Goal: Information Seeking & Learning: Learn about a topic

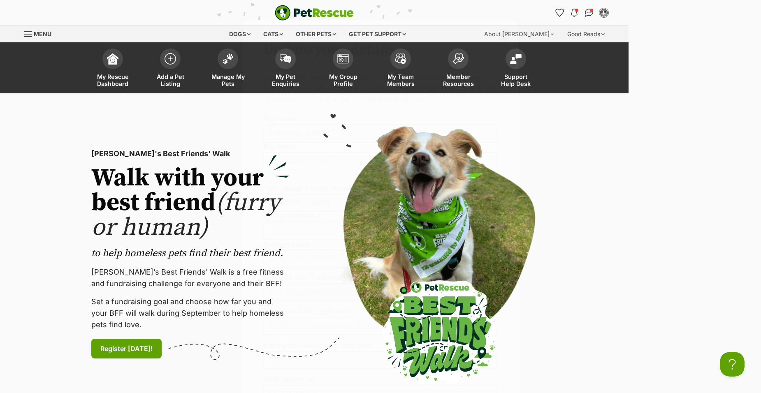
drag, startPoint x: 766, startPoint y: 193, endPoint x: 767, endPoint y: 242, distance: 48.1
click at [761, 0] on html "Skip to main content Log in to favourite this pet Log in Or sign up Search PetR…" at bounding box center [380, 0] width 761 height 0
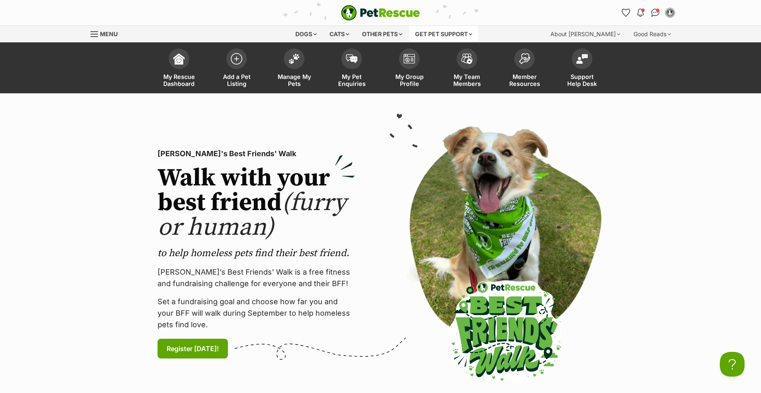
click at [475, 33] on div "Get pet support" at bounding box center [443, 34] width 69 height 16
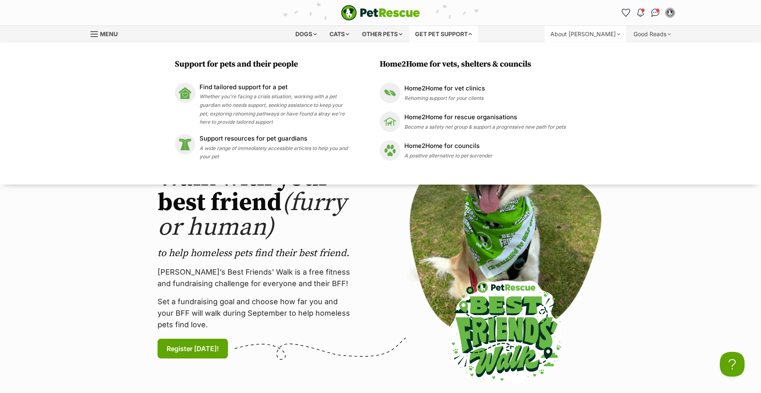
click at [616, 33] on div "About [PERSON_NAME]" at bounding box center [585, 34] width 81 height 16
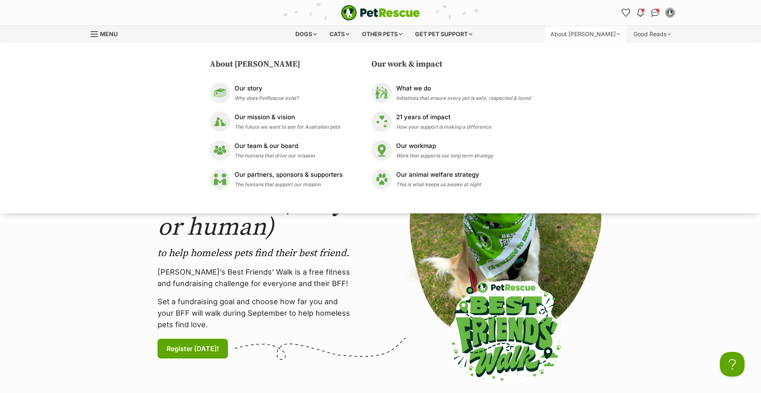
click at [694, 50] on div "About PetRescue Our story Why does PetRescue exist? Our mission & vision The fu…" at bounding box center [380, 127] width 761 height 171
click at [93, 35] on div "Menu" at bounding box center [95, 34] width 8 height 7
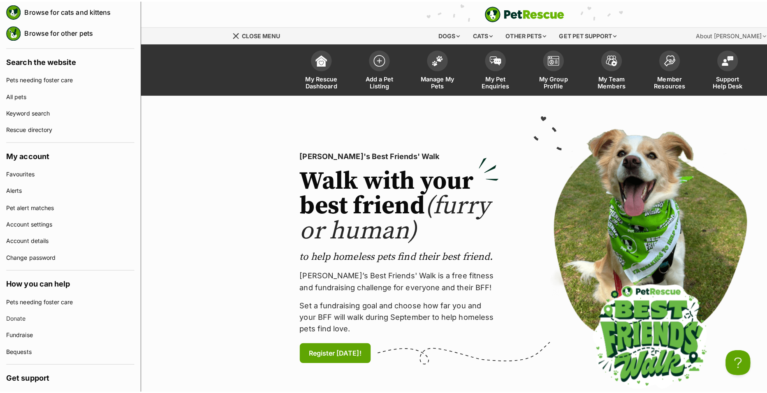
scroll to position [138, 0]
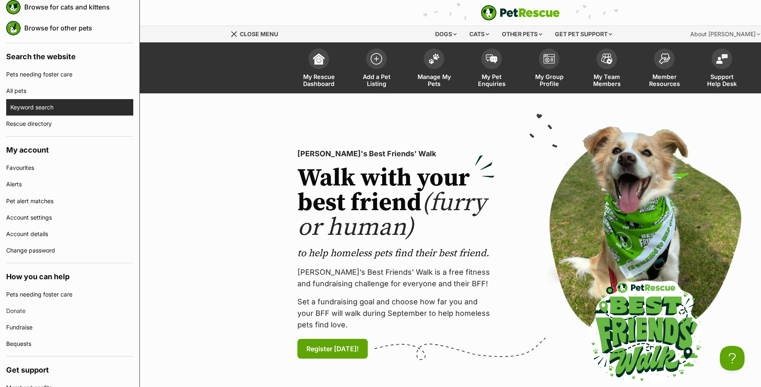
click at [30, 106] on link "Keyword search" at bounding box center [71, 107] width 123 height 16
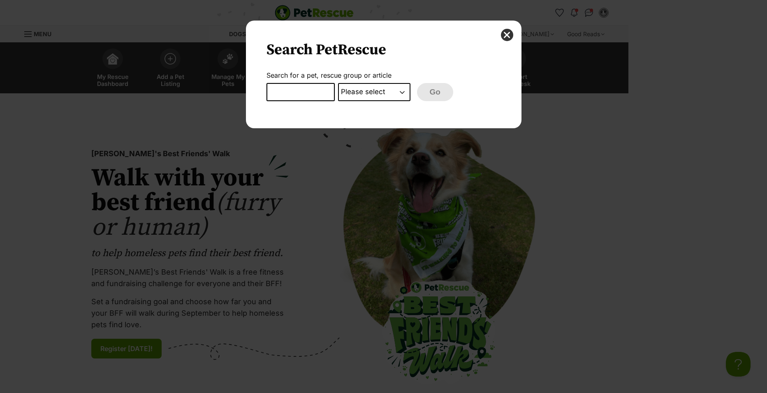
click at [276, 88] on input "Dialog Window - Close (Press escape to close)" at bounding box center [301, 92] width 68 height 18
type input "liability"
click at [402, 93] on select "Please select PetRescue ID Pet name Group Article" at bounding box center [374, 92] width 72 height 18
select select "article"
click at [338, 83] on select "Please select PetRescue ID Pet name Group Article" at bounding box center [374, 92] width 72 height 18
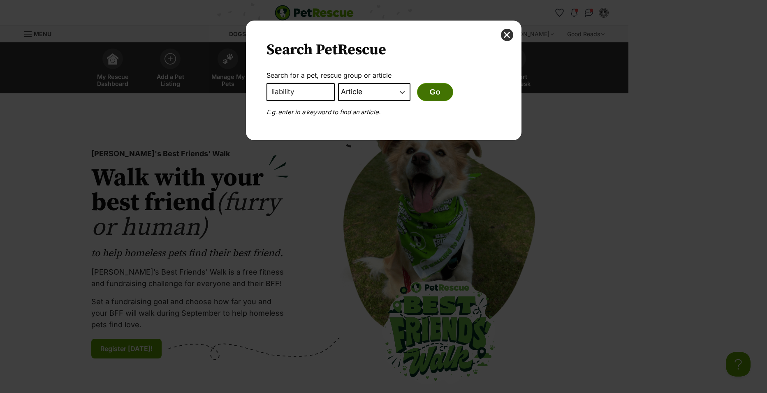
click at [436, 93] on button "Go" at bounding box center [435, 92] width 36 height 18
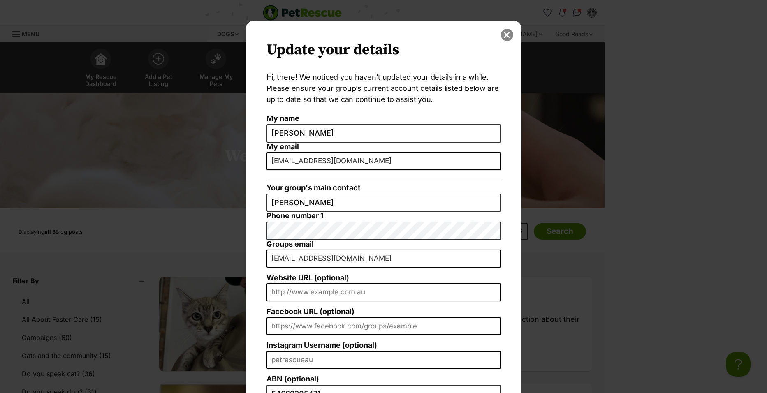
click at [504, 35] on button "close" at bounding box center [507, 35] width 12 height 12
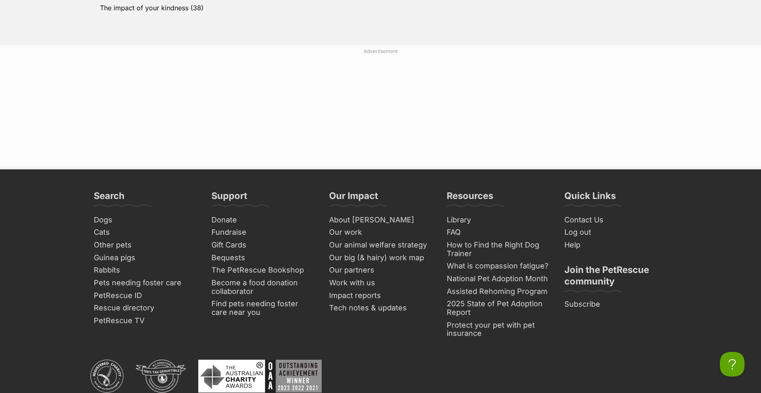
scroll to position [603, 0]
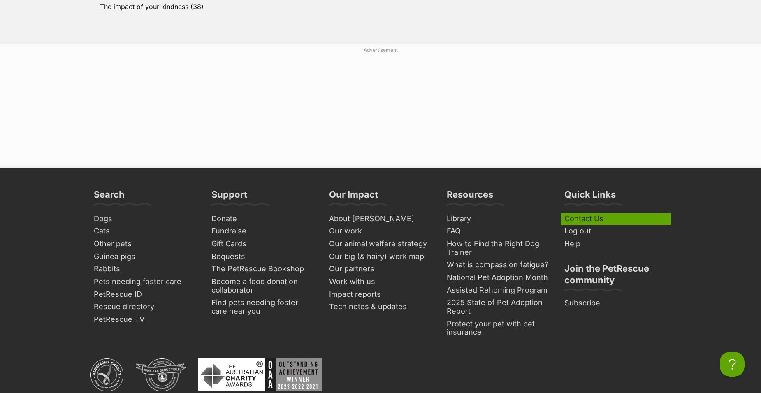
click at [582, 217] on link "Contact Us" at bounding box center [615, 219] width 109 height 13
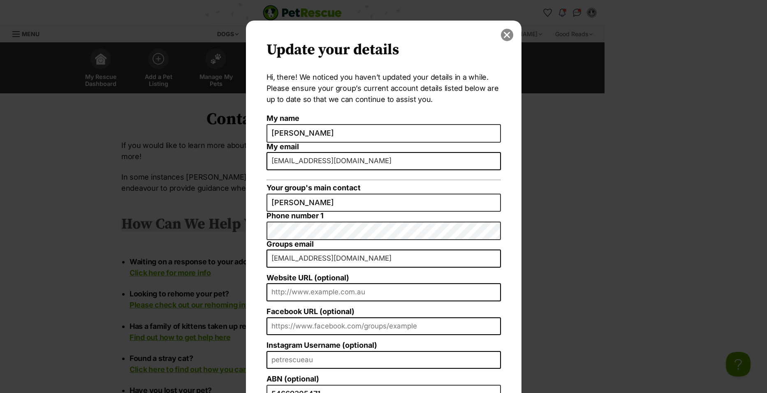
click at [505, 37] on button "close" at bounding box center [507, 35] width 12 height 12
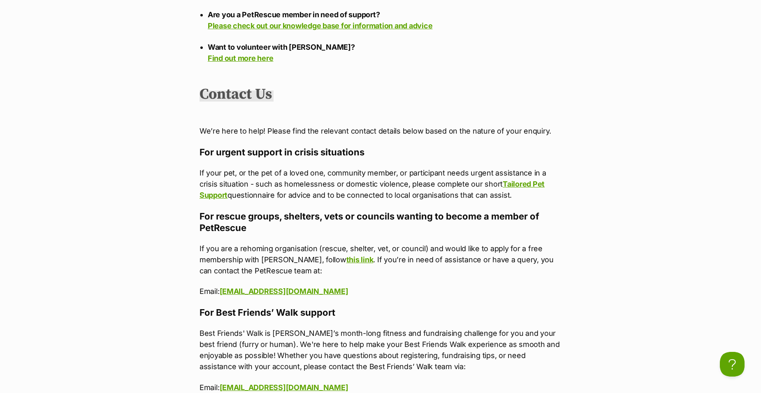
scroll to position [474, 0]
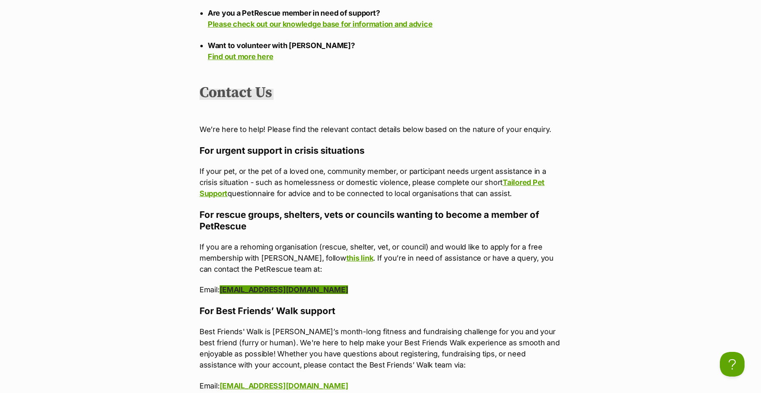
click at [276, 286] on link "members@petrescue.org.au" at bounding box center [284, 290] width 129 height 9
click at [631, 128] on div "Contact PetRescue If you would like to learn more about PetRescue and our work,…" at bounding box center [380, 203] width 761 height 1136
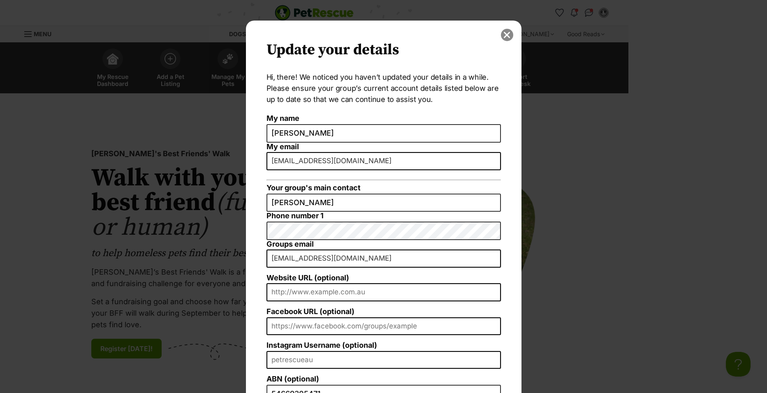
click at [502, 34] on button "close" at bounding box center [507, 35] width 12 height 12
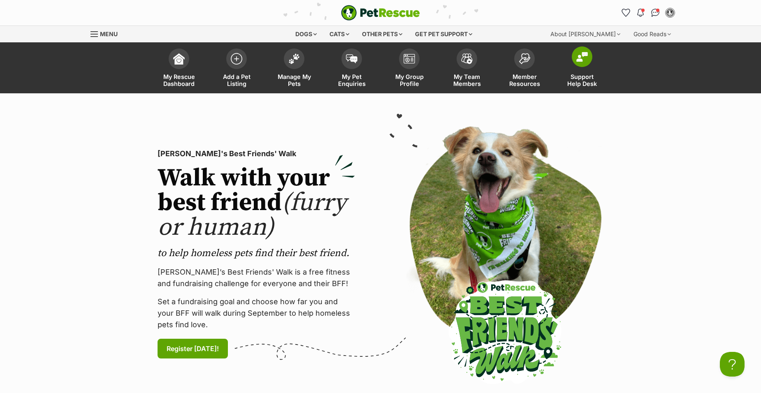
click at [578, 70] on link "Support Help Desk" at bounding box center [582, 68] width 58 height 49
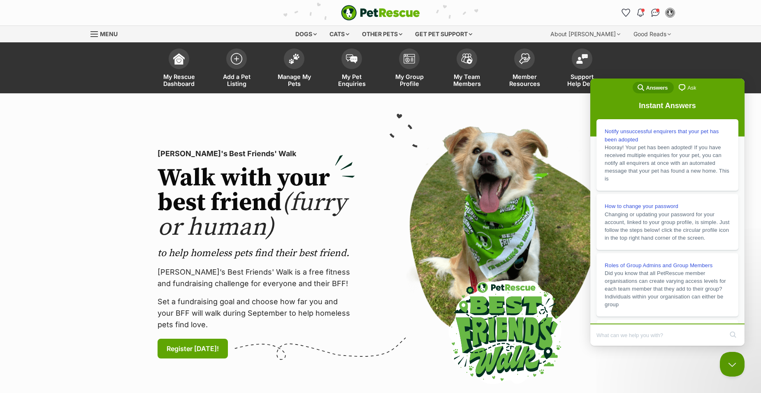
click at [558, 119] on section "PetRescue's Best Friends' Walk Walk with your best friend (furry or human) to h…" at bounding box center [380, 254] width 761 height 322
click at [540, 121] on div "PetRescue's Best Friends' Walk Walk with your best friend (furry or human) to h…" at bounding box center [381, 254] width 498 height 269
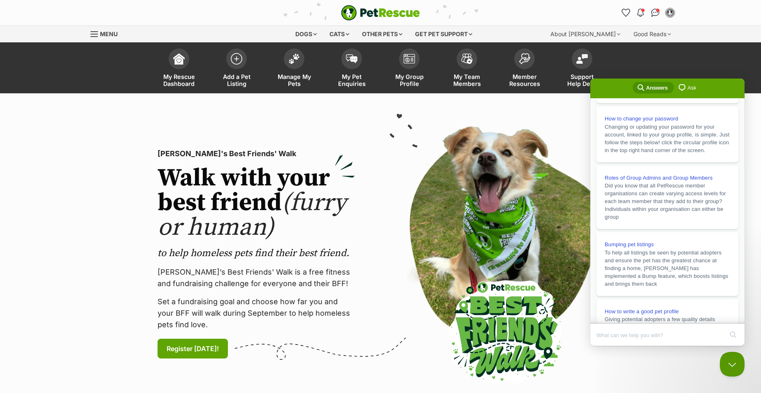
scroll to position [143, 0]
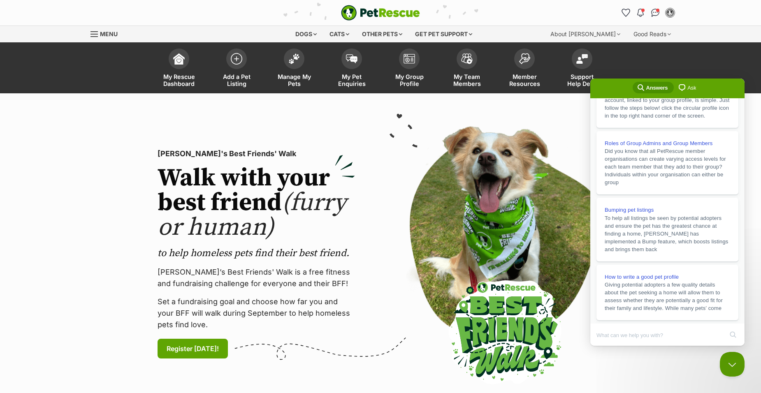
click at [602, 83] on div "search-medium Answers chat-square Ask" at bounding box center [667, 89] width 154 height 20
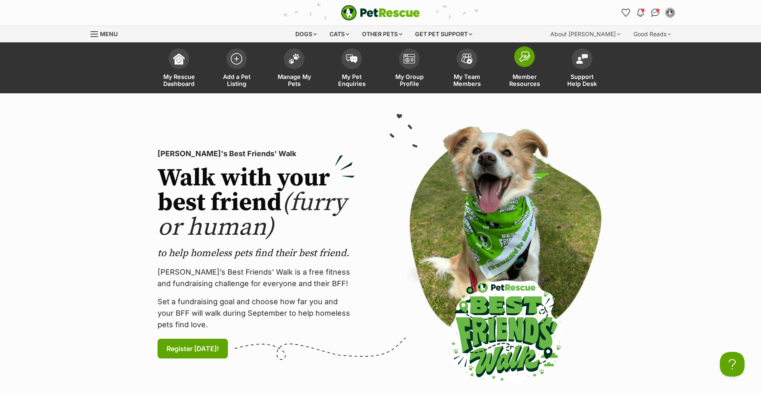
click at [525, 63] on span at bounding box center [524, 56] width 21 height 21
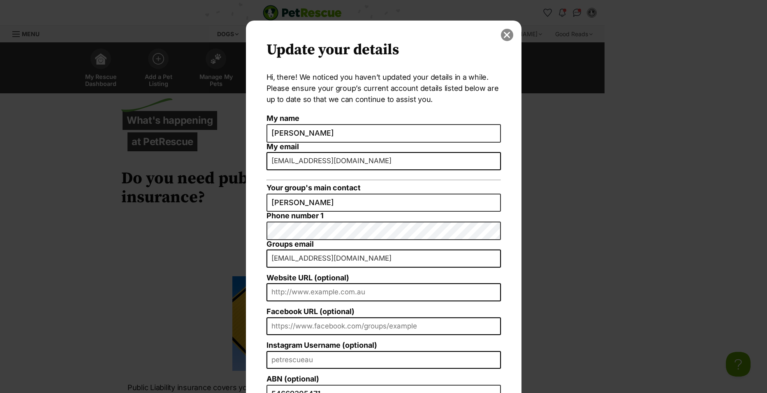
click at [503, 33] on button "close" at bounding box center [507, 35] width 12 height 12
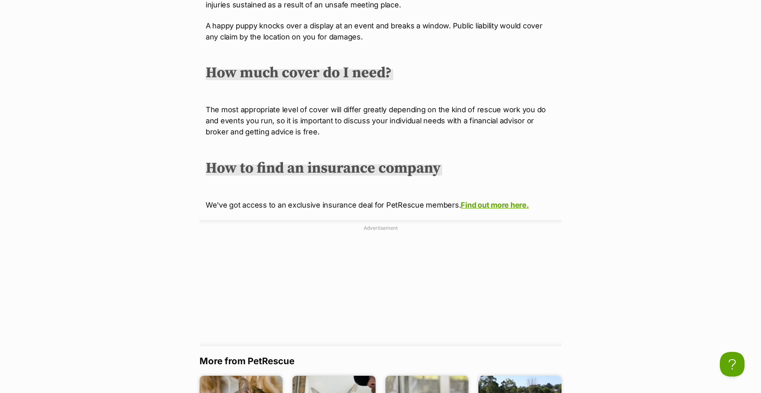
scroll to position [978, 0]
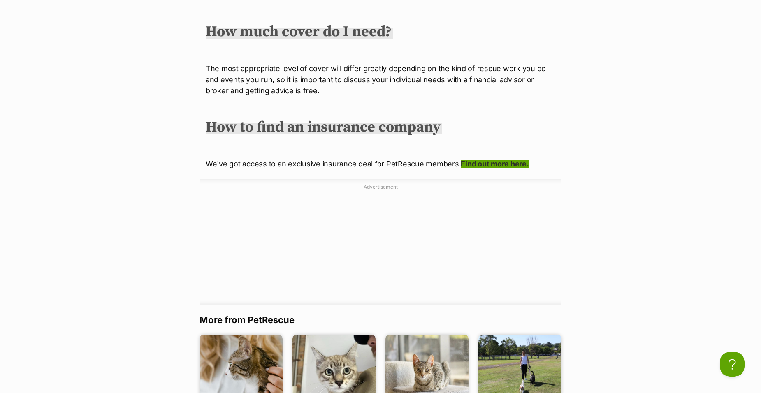
click at [481, 165] on link "Find out more here." at bounding box center [495, 164] width 68 height 9
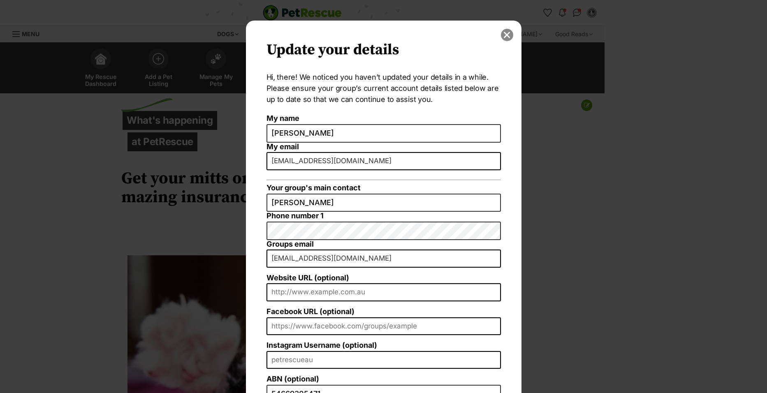
click at [506, 35] on button "close" at bounding box center [507, 35] width 12 height 12
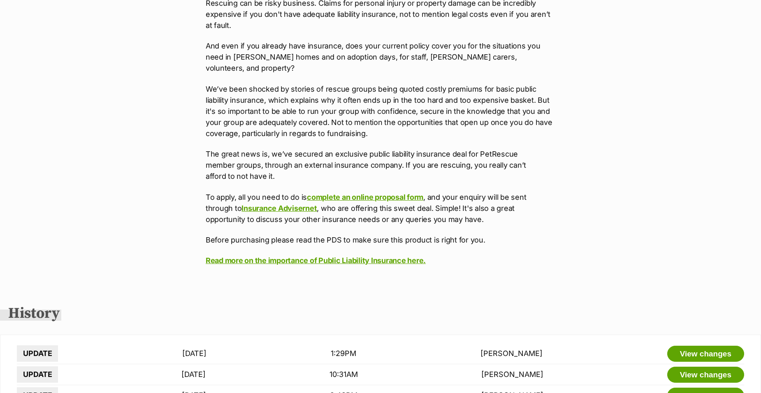
scroll to position [467, 0]
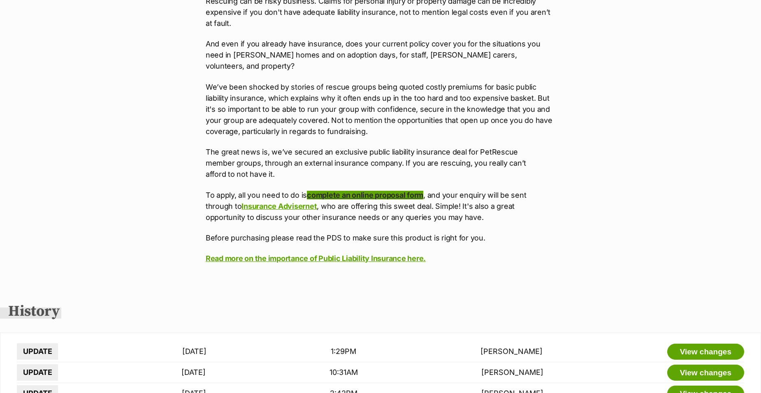
click at [370, 191] on link "complete an online proposal form" at bounding box center [365, 195] width 116 height 9
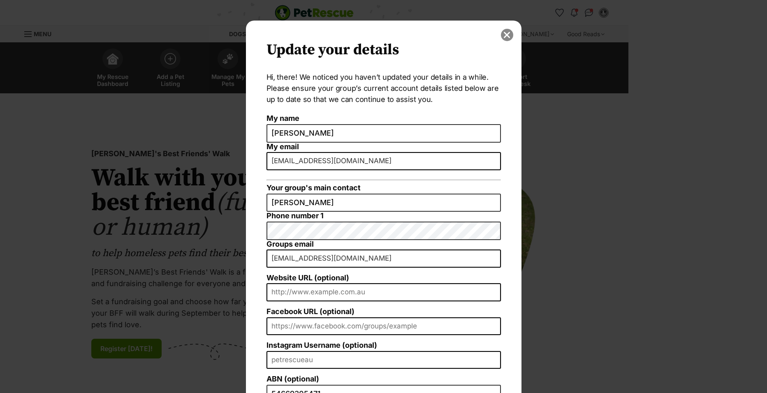
click at [505, 35] on button "close" at bounding box center [507, 35] width 12 height 12
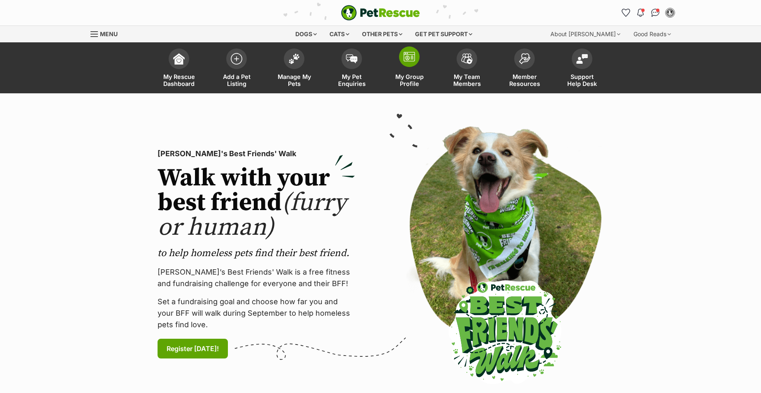
click at [411, 60] on img at bounding box center [410, 57] width 12 height 10
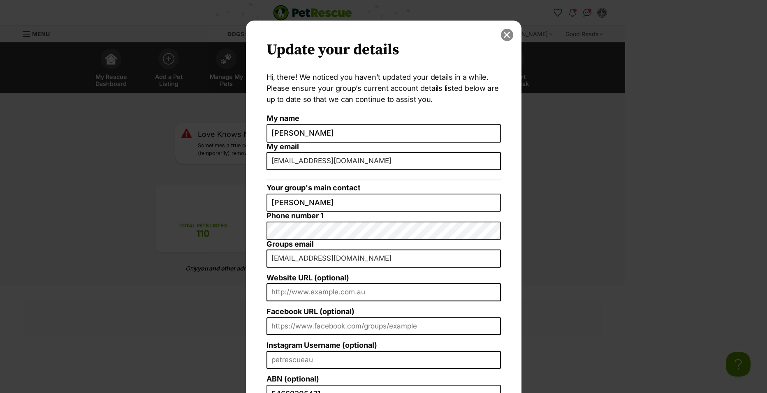
click at [504, 33] on button "close" at bounding box center [507, 35] width 12 height 12
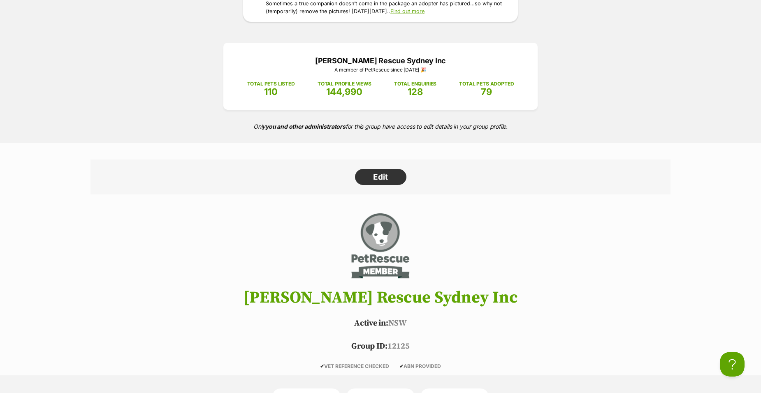
scroll to position [292, 0]
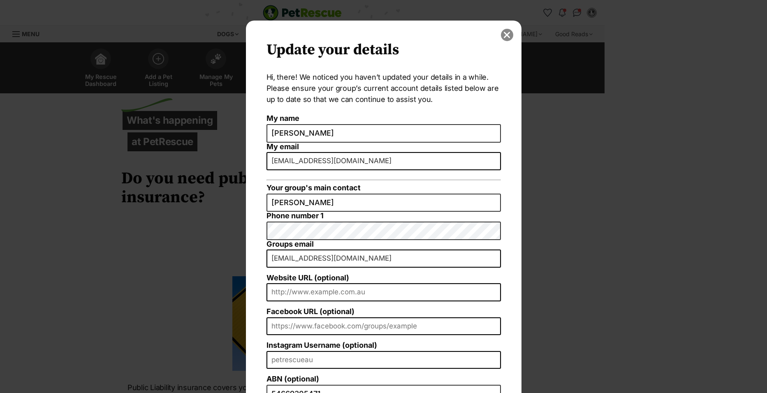
click at [504, 38] on button "close" at bounding box center [507, 35] width 12 height 12
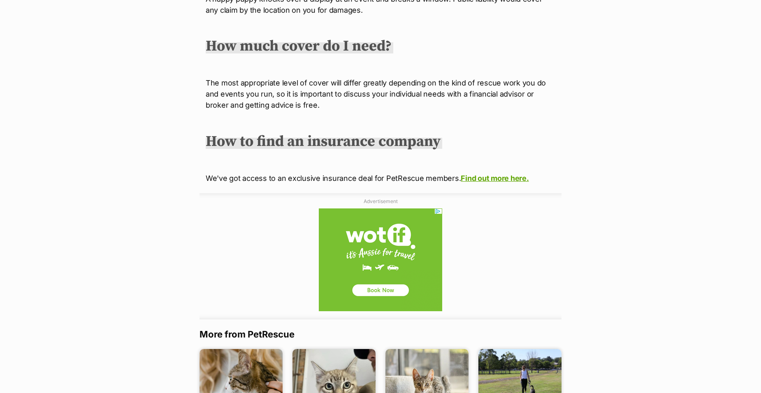
scroll to position [966, 0]
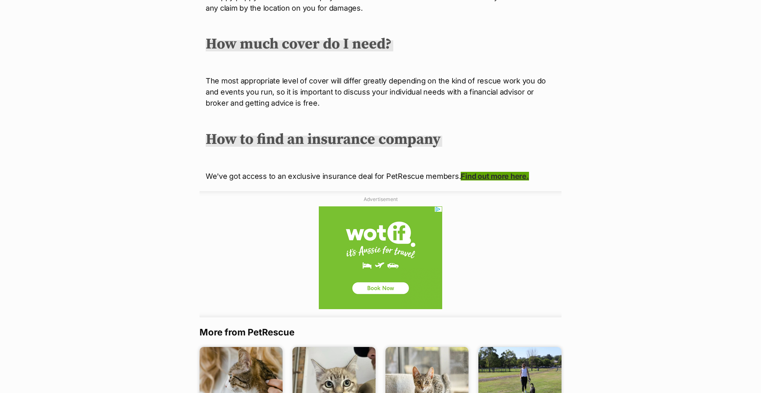
click at [476, 175] on link "Find out more here." at bounding box center [495, 176] width 68 height 9
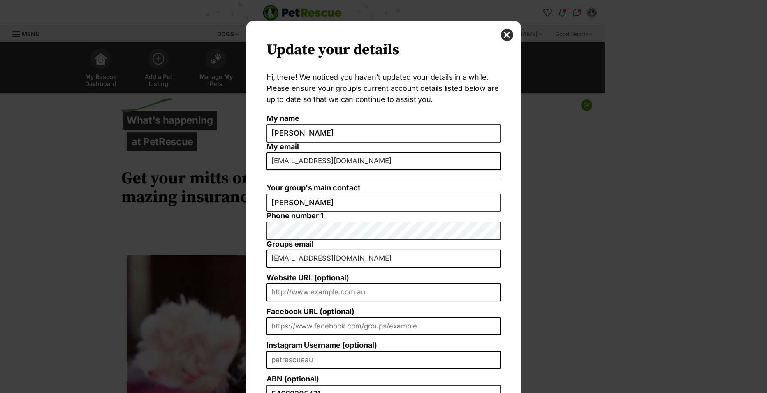
drag, startPoint x: 506, startPoint y: 33, endPoint x: 506, endPoint y: 44, distance: 10.7
click at [508, 39] on button "close" at bounding box center [507, 35] width 12 height 12
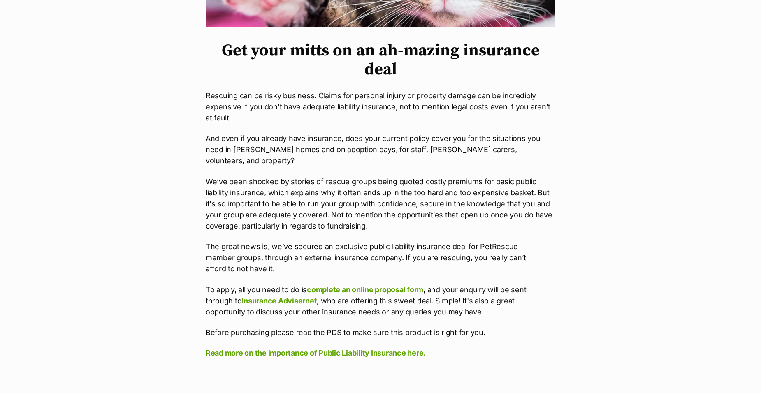
scroll to position [374, 0]
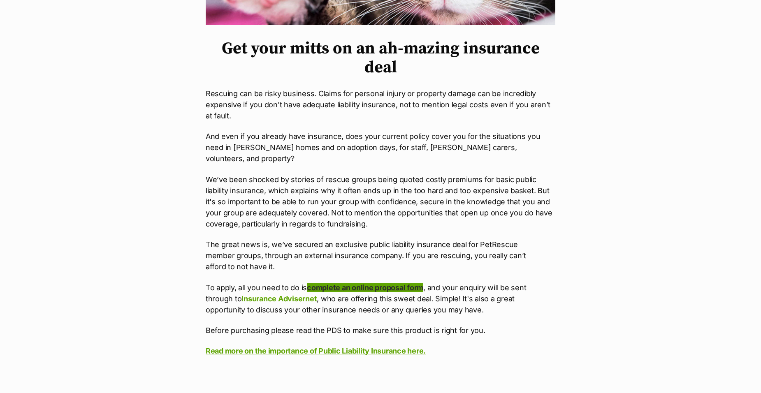
click at [362, 283] on link "complete an online proposal form" at bounding box center [365, 287] width 116 height 9
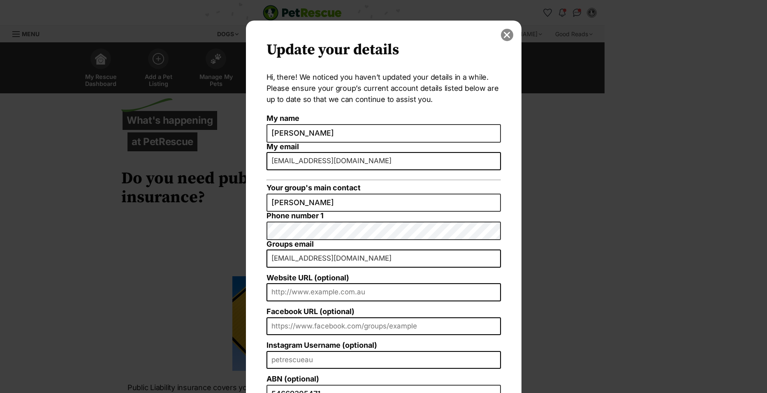
click at [503, 35] on button "close" at bounding box center [507, 35] width 12 height 12
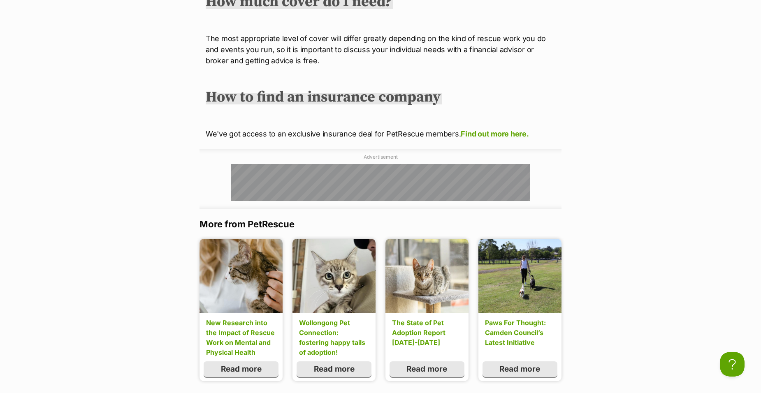
scroll to position [1010, 0]
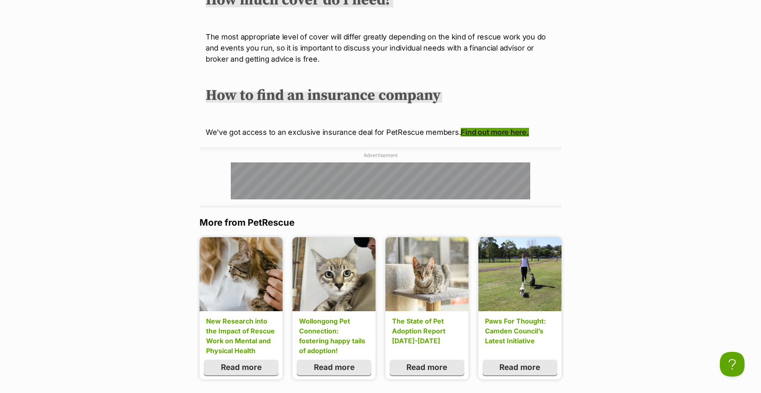
click at [482, 133] on link "Find out more here." at bounding box center [495, 132] width 68 height 9
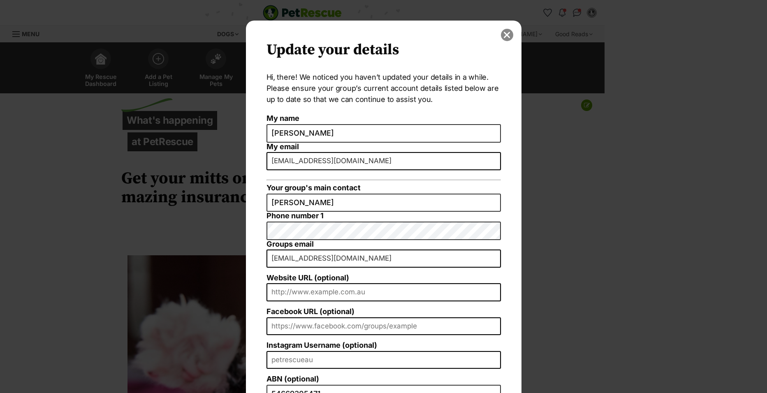
click at [503, 33] on button "close" at bounding box center [507, 35] width 12 height 12
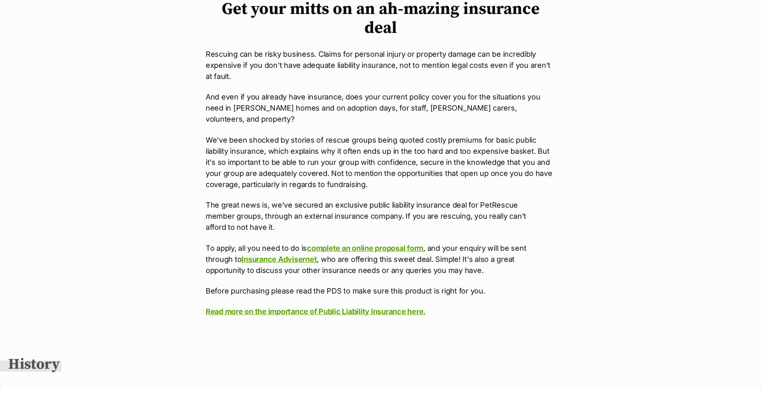
scroll to position [416, 0]
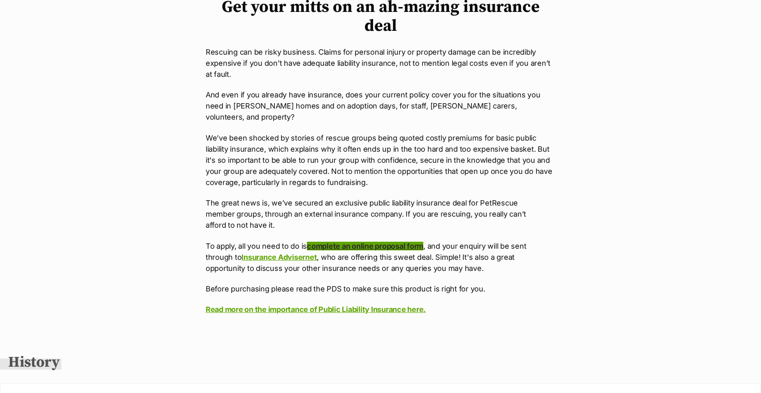
click at [353, 242] on link "complete an online proposal form" at bounding box center [365, 246] width 116 height 9
